Goal: Transaction & Acquisition: Purchase product/service

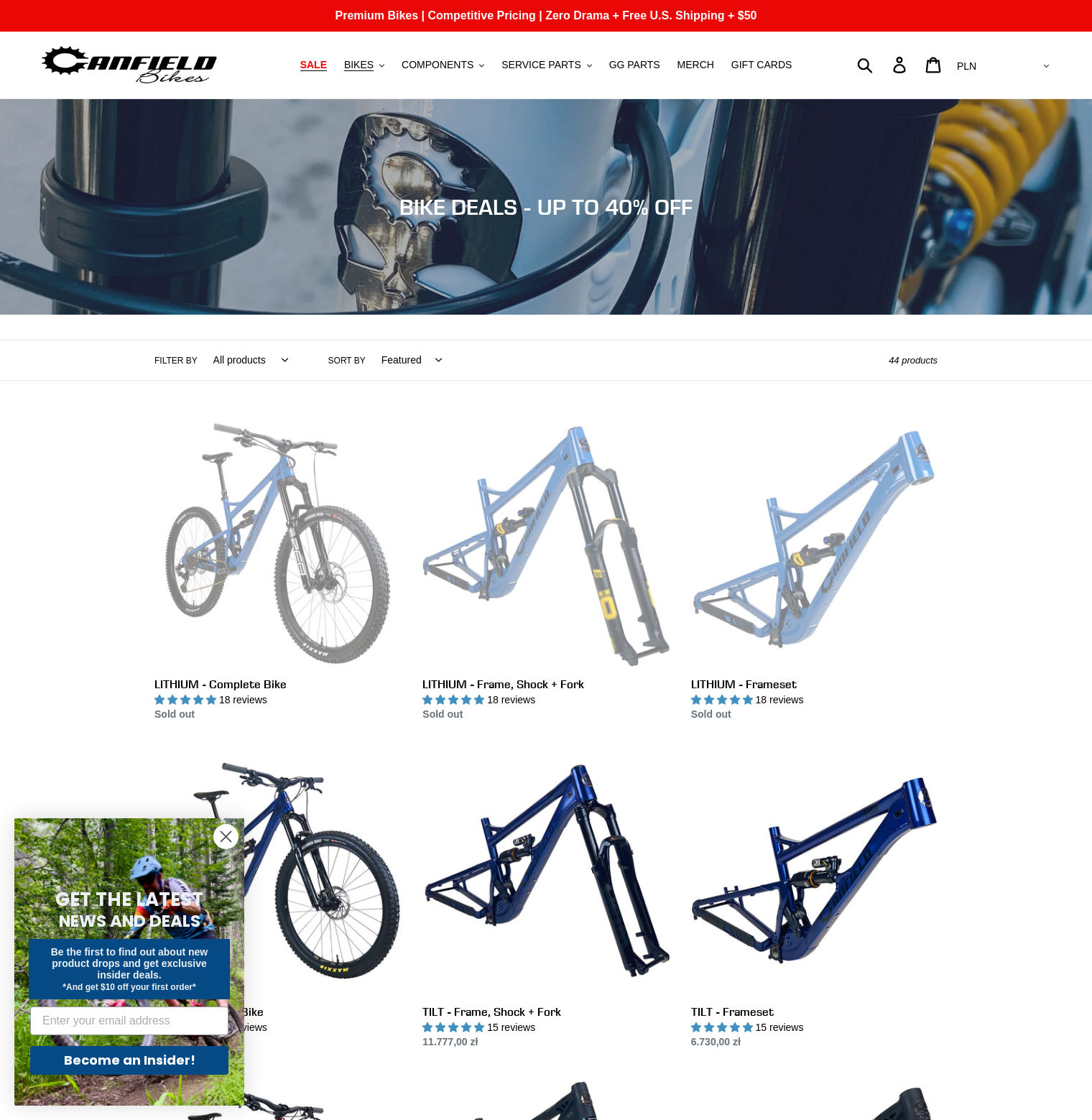
click at [327, 60] on span "SALE" at bounding box center [314, 64] width 26 height 12
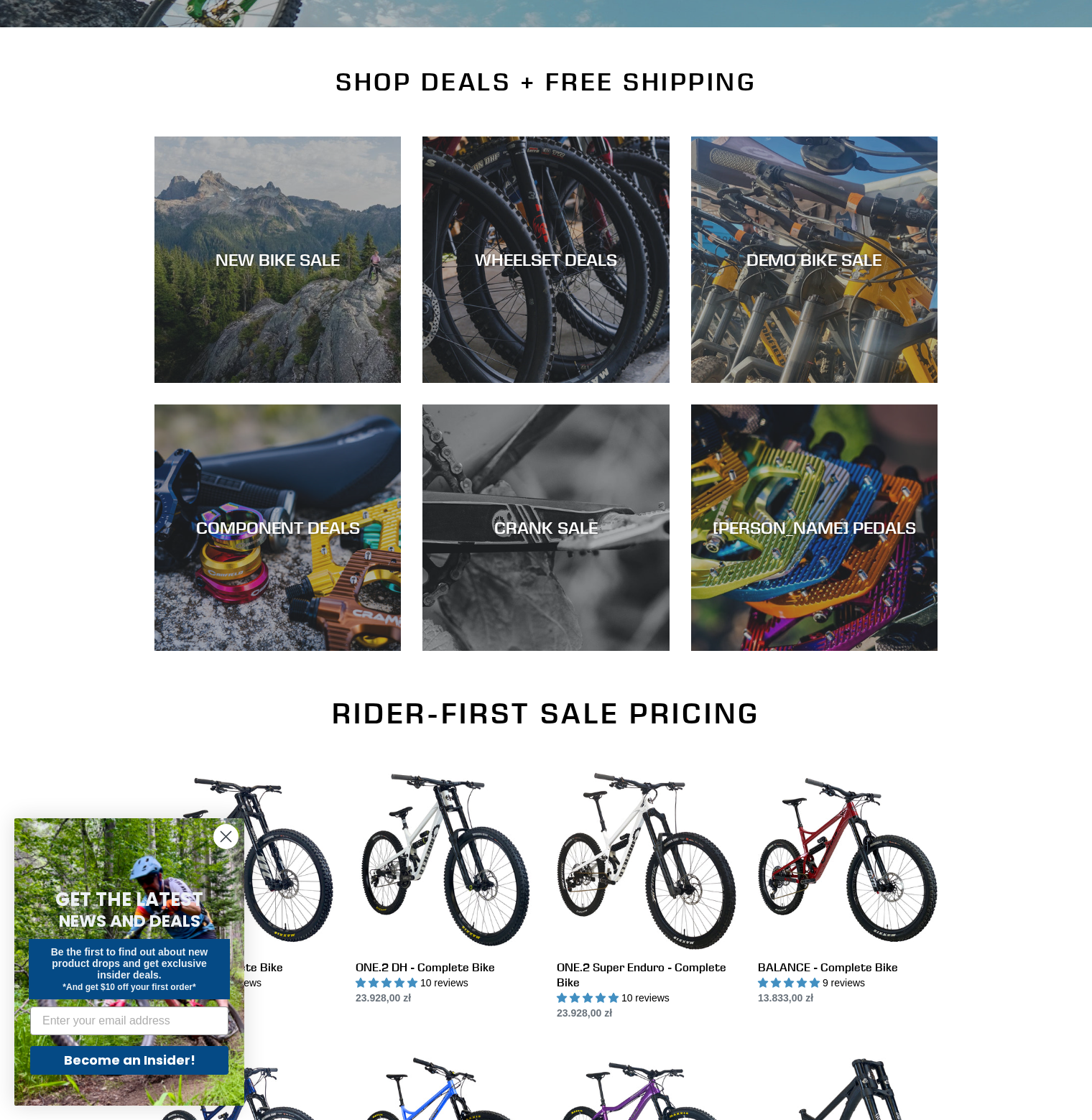
scroll to position [287, 0]
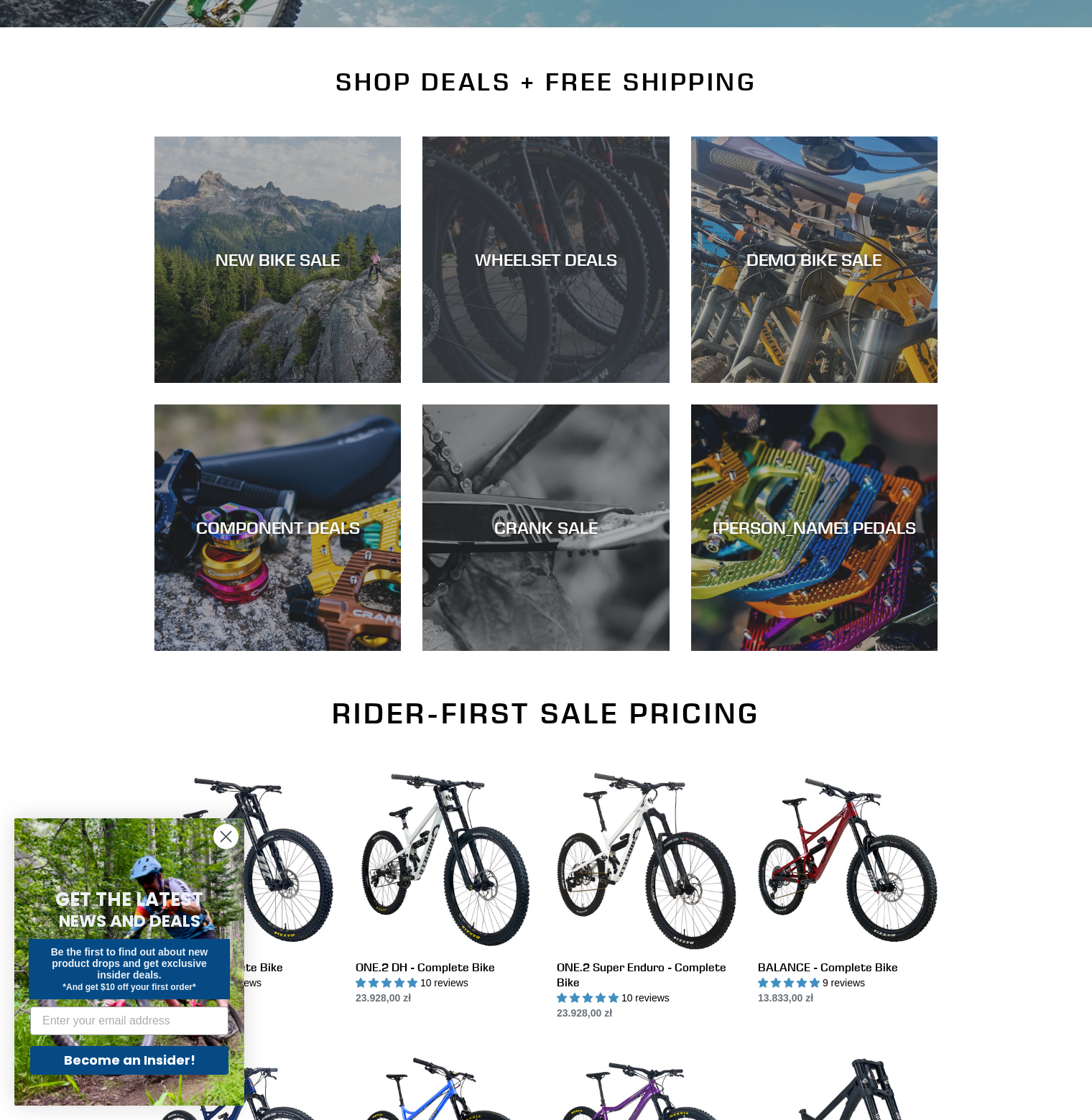
click at [572, 266] on div "WHEELSET DEALS" at bounding box center [546, 259] width 246 height 21
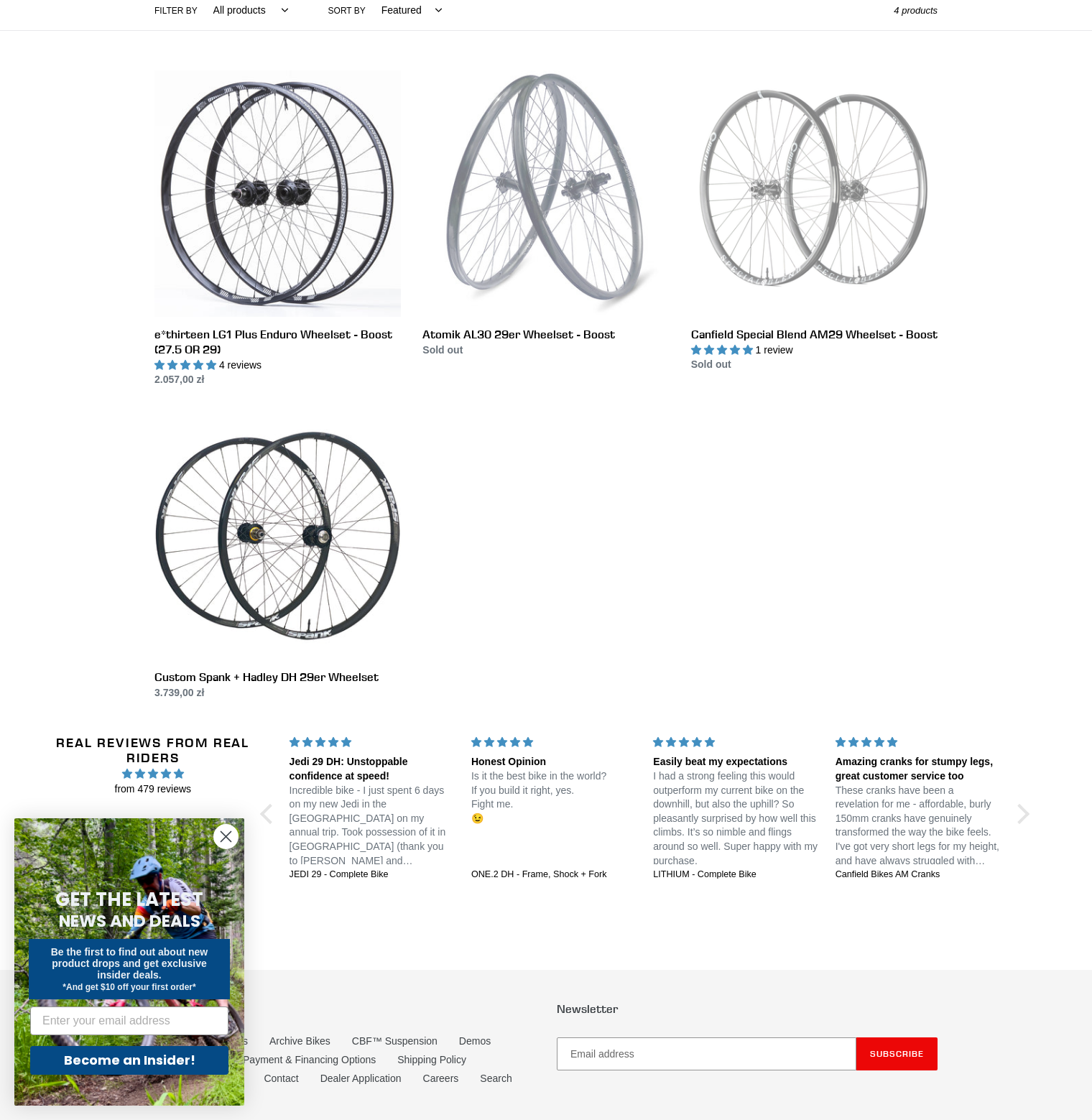
scroll to position [359, 0]
